Goal: Task Accomplishment & Management: Manage account settings

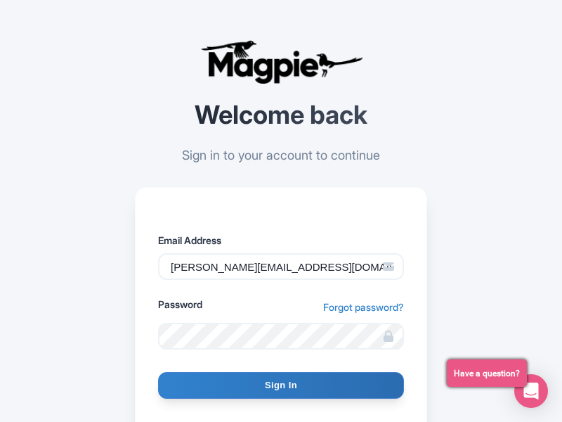
type input "cosimo@ecoarttravel.com"
click at [281, 385] on input "Sign In" at bounding box center [281, 385] width 246 height 27
type input "Signing in..."
